Goal: Task Accomplishment & Management: Use online tool/utility

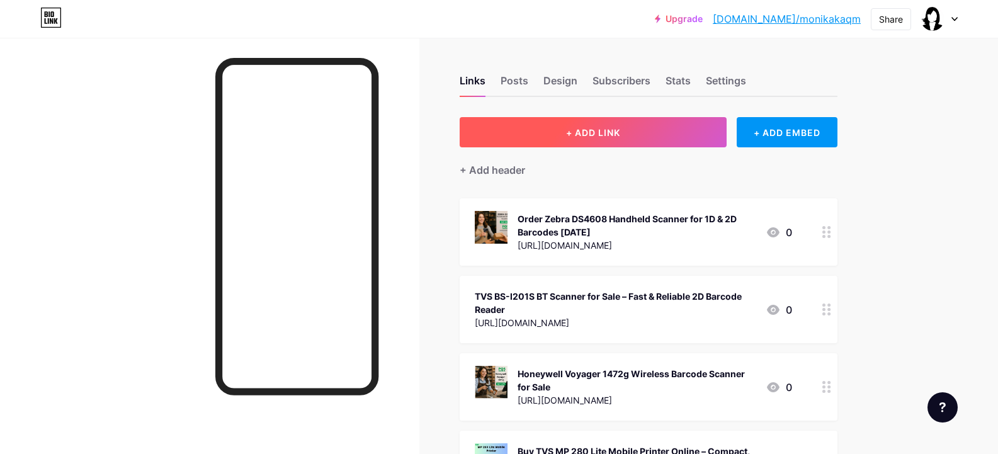
click at [652, 125] on button "+ ADD LINK" at bounding box center [594, 132] width 268 height 30
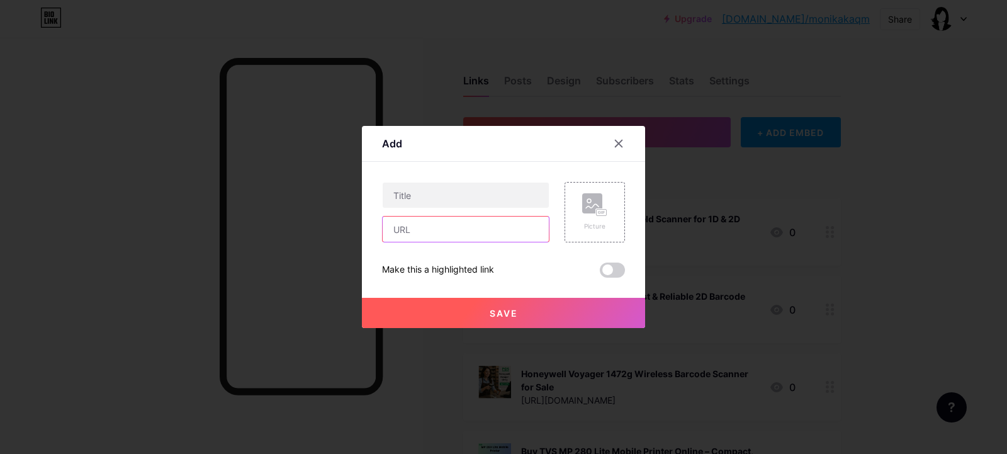
click at [469, 235] on input "text" at bounding box center [466, 229] width 166 height 25
paste input "[URL][DOMAIN_NAME]"
type input "[URL][DOMAIN_NAME]"
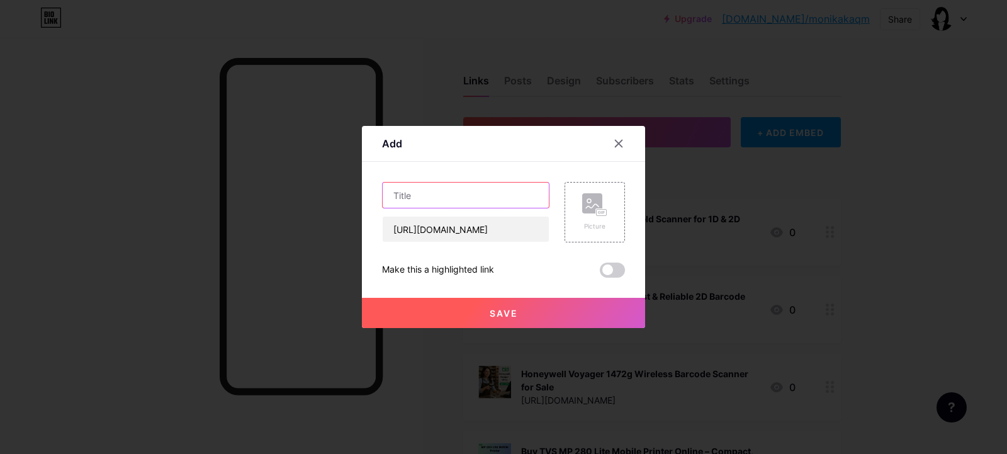
click at [454, 184] on input "text" at bounding box center [466, 195] width 166 height 25
paste input "Get the Best Deals on Zebra ZD421 Direct Thermal Desktop Printer [DATE]!"
type input "Get the Best Deals on Zebra ZD421 Direct Thermal Desktop Printer [DATE]!"
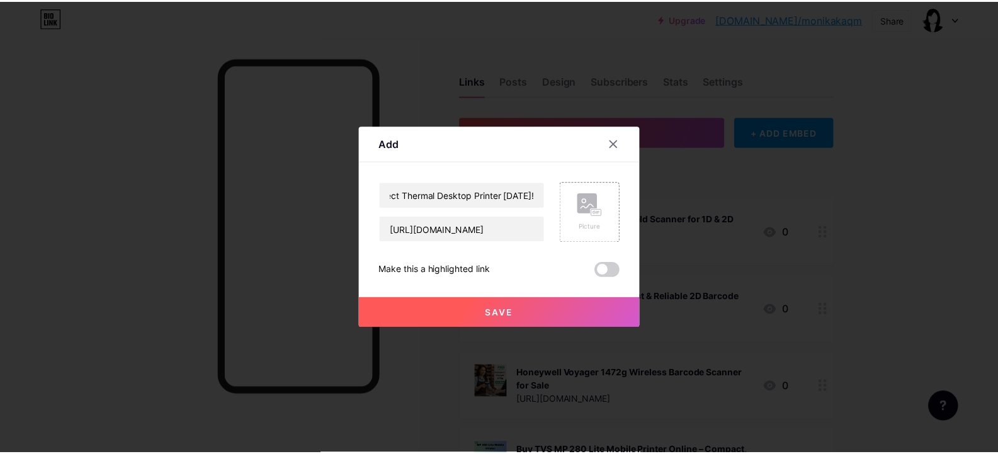
scroll to position [0, 0]
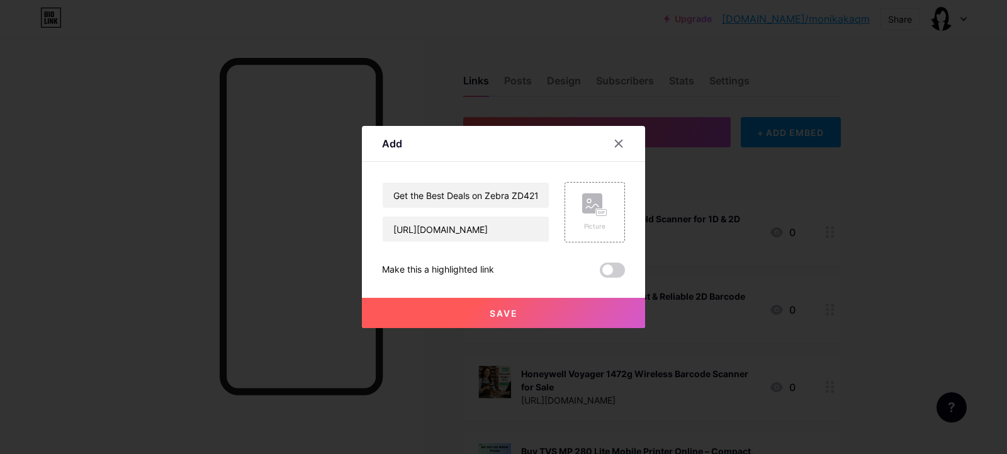
click at [485, 306] on button "Save" at bounding box center [503, 313] width 283 height 30
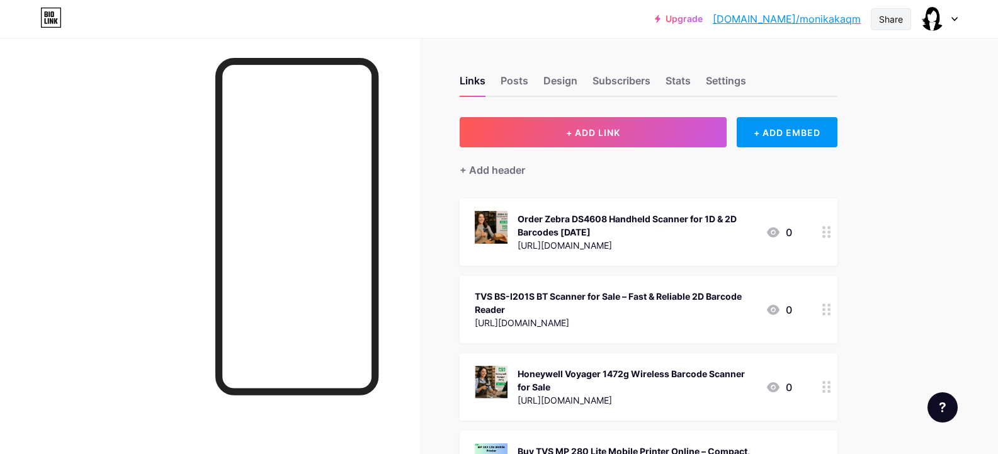
click at [874, 23] on div "Share" at bounding box center [891, 19] width 40 height 22
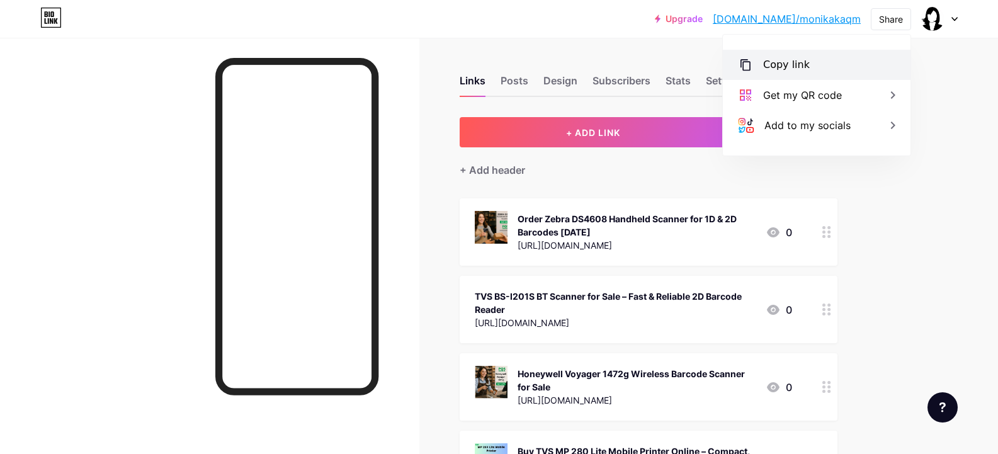
click at [801, 67] on div "Copy link" at bounding box center [786, 64] width 47 height 15
